Goal: Use online tool/utility: Utilize a website feature to perform a specific function

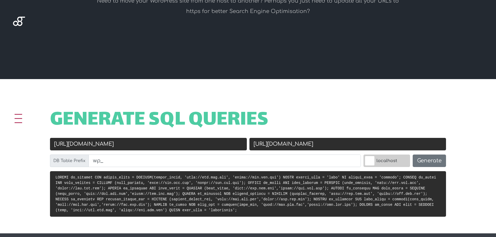
scroll to position [130, 0]
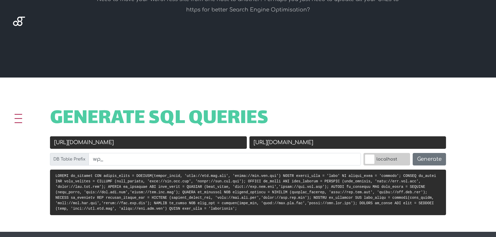
click at [147, 138] on input "http://old.url.com" at bounding box center [148, 142] width 197 height 12
drag, startPoint x: 145, startPoint y: 143, endPoint x: 23, endPoint y: 143, distance: 121.6
click at [23, 143] on div "Generate SQL Queries Old URL http://old.url.com New URL https://new.url.com DB …" at bounding box center [248, 155] width 496 height 154
paste input "janetmarket"
type input "[DOMAIN_NAME]"
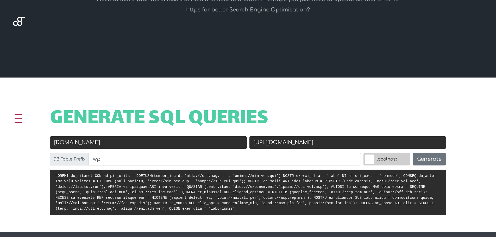
drag, startPoint x: 312, startPoint y: 143, endPoint x: 194, endPoint y: 135, distance: 119.0
click at [189, 137] on div "Old URL janetmarket.com New URL https://new.url.com DB Table Prefix wp_ localho…" at bounding box center [248, 152] width 399 height 33
paste input "janetbg"
type input "[DOMAIN_NAME]"
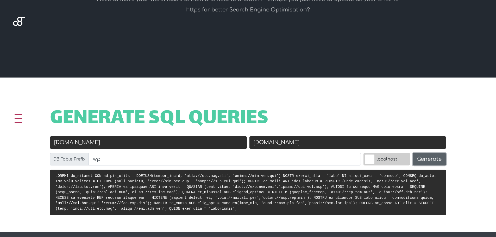
click at [422, 162] on button "Generate" at bounding box center [429, 159] width 33 height 12
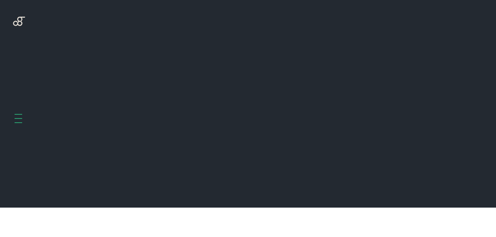
scroll to position [208, 0]
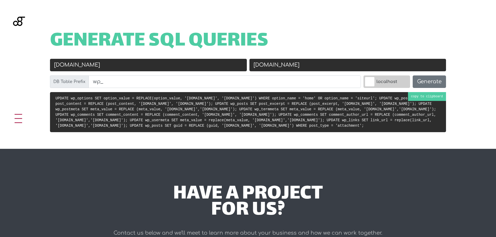
click at [418, 95] on pre "UPDATE wp_options SET option_value = REPLACE(option_value, '[DOMAIN_NAME]', '[D…" at bounding box center [248, 112] width 396 height 40
